Goal: Use online tool/utility: Utilize a website feature to perform a specific function

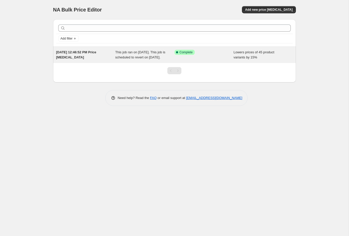
click at [173, 59] on div "This job ran on [DATE]. This job is scheduled to revert on [DATE]." at bounding box center [144, 55] width 59 height 10
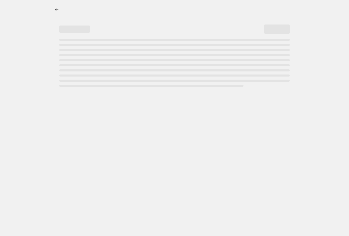
select select "percentage"
select select "no_change"
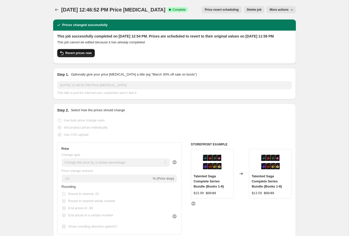
click at [81, 55] on span "Revert prices now" at bounding box center [78, 53] width 26 height 4
checkbox input "false"
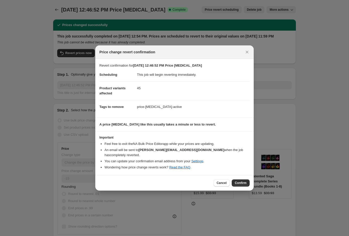
click at [240, 184] on span "Confirm" at bounding box center [241, 183] width 12 height 4
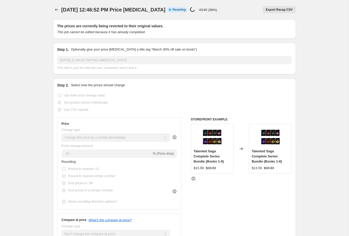
select select "percentage"
select select "no_change"
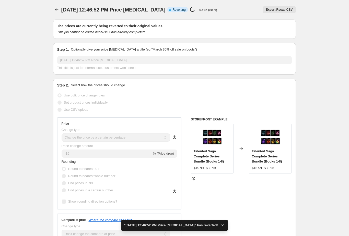
checkbox input "true"
